Goal: Information Seeking & Learning: Find specific fact

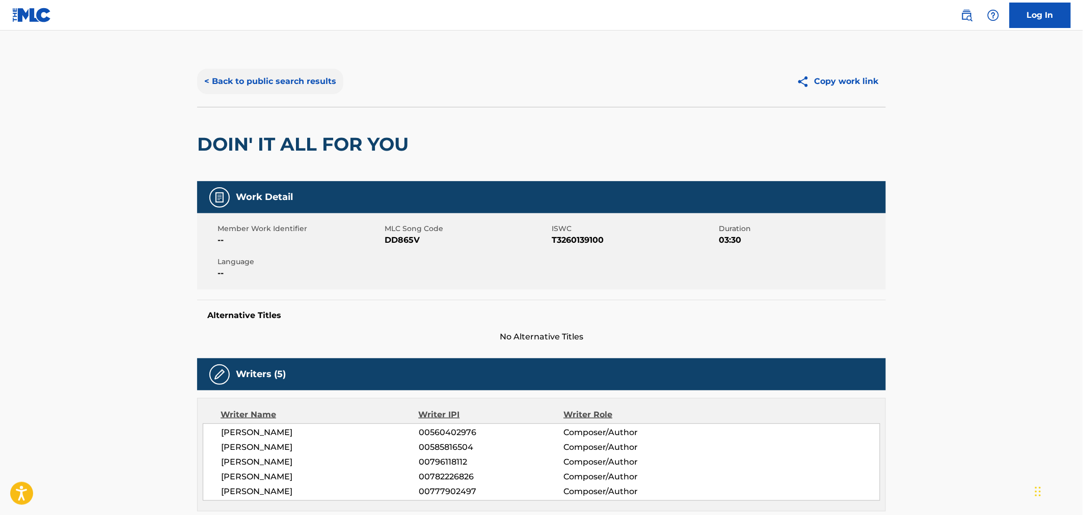
click at [243, 87] on button "< Back to public search results" at bounding box center [270, 81] width 146 height 25
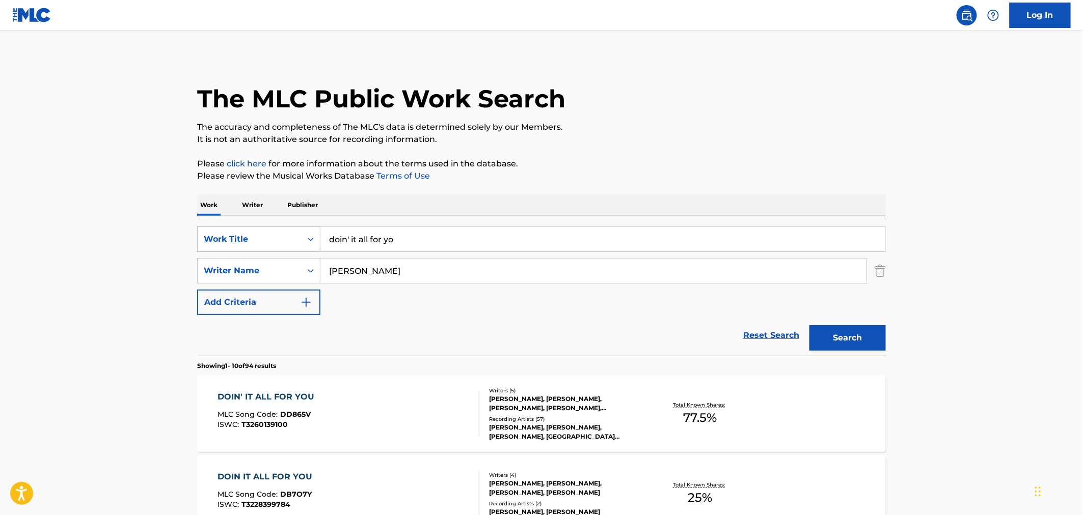
drag, startPoint x: 417, startPoint y: 231, endPoint x: 317, endPoint y: 227, distance: 99.4
click at [317, 227] on div "SearchWithCriteriae04b70a3-280d-4915-957b-da5a28c6970a Work Title doin' it all …" at bounding box center [541, 239] width 688 height 25
type input "let's pray"
type input "khaled"
click at [809, 325] on button "Search" at bounding box center [847, 337] width 76 height 25
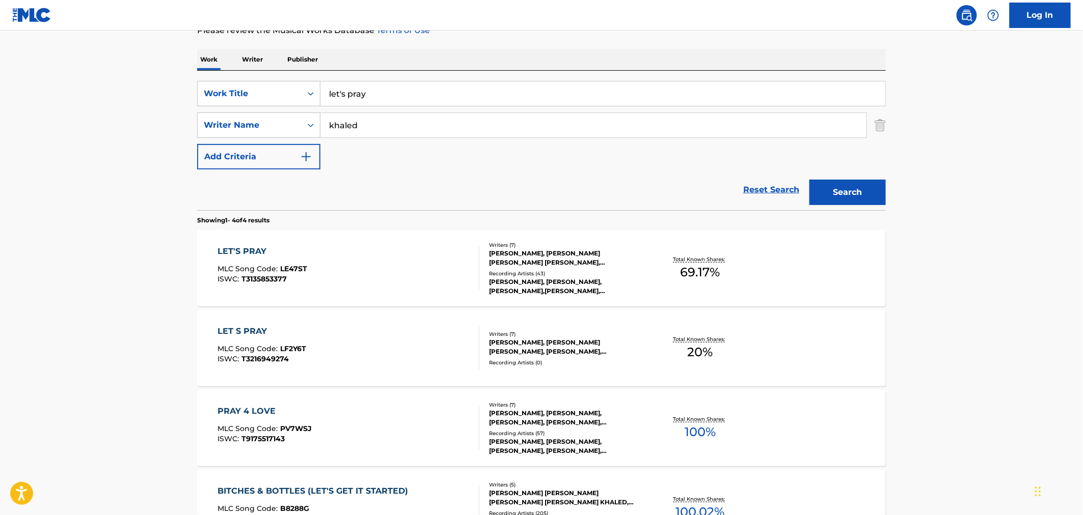
scroll to position [170, 0]
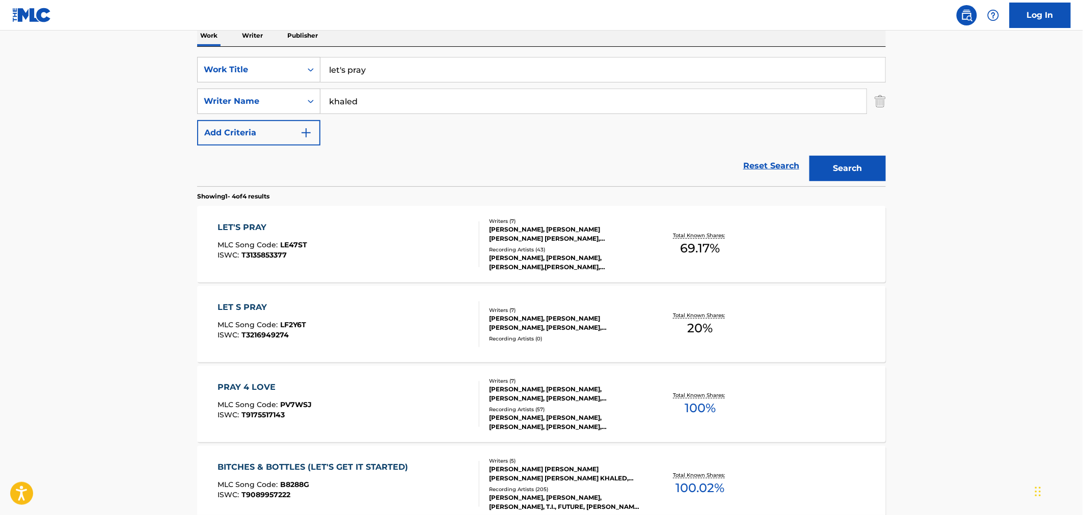
click at [523, 244] on div "Writers ( 7 ) [PERSON_NAME], [PERSON_NAME] [PERSON_NAME] [PERSON_NAME], [PERSON…" at bounding box center [560, 244] width 163 height 54
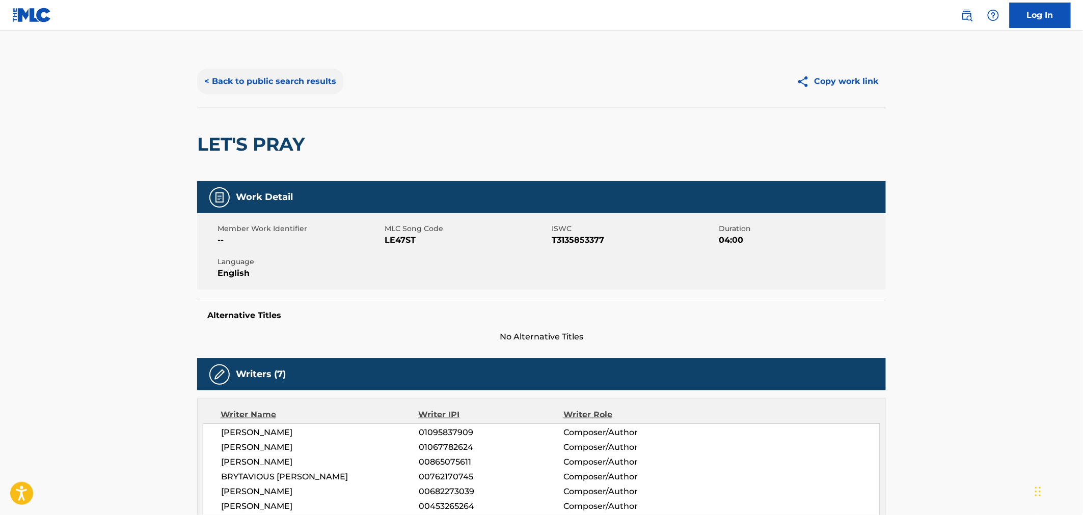
click at [242, 87] on button "< Back to public search results" at bounding box center [270, 81] width 146 height 25
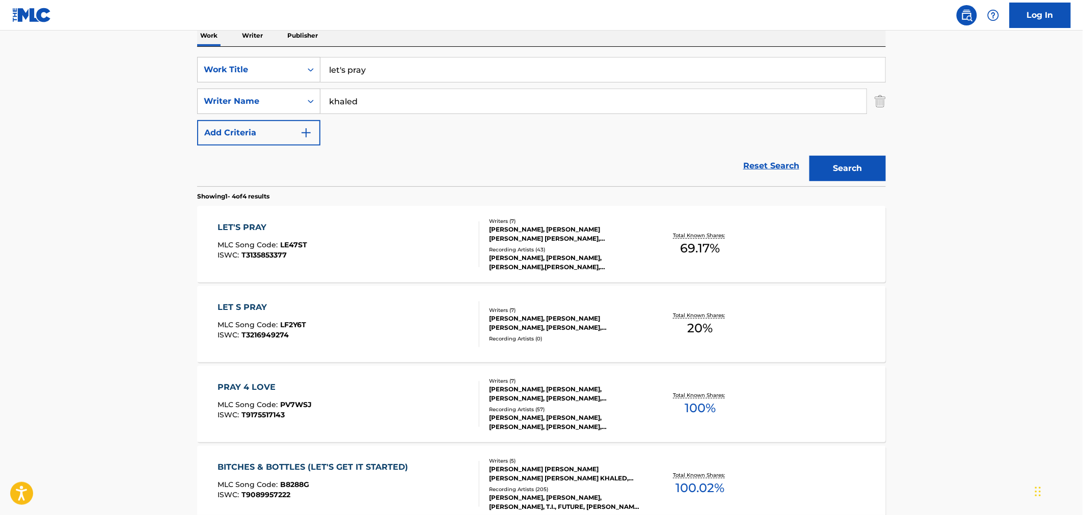
click at [512, 307] on div "Writers ( 7 )" at bounding box center [566, 311] width 154 height 8
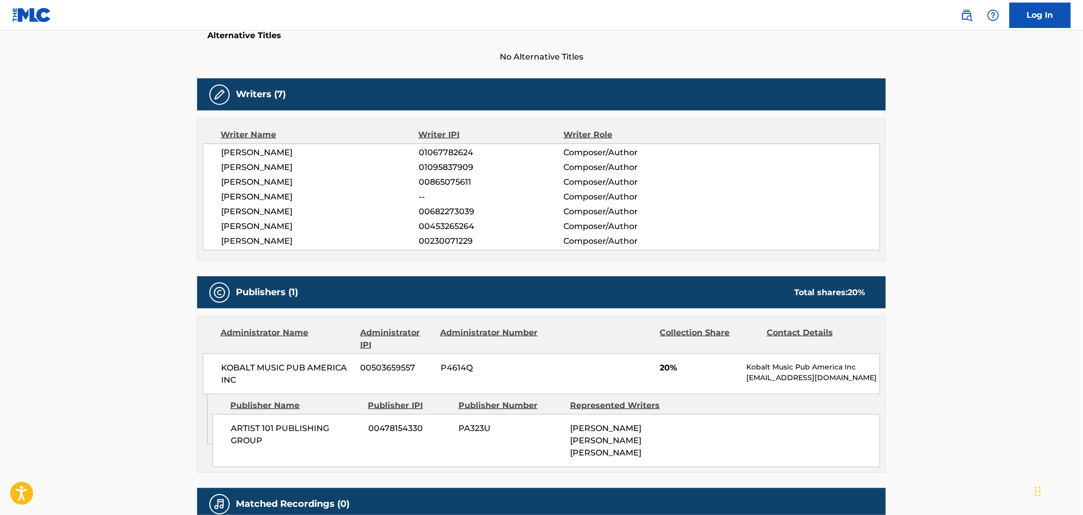
scroll to position [283, 0]
